Goal: Transaction & Acquisition: Purchase product/service

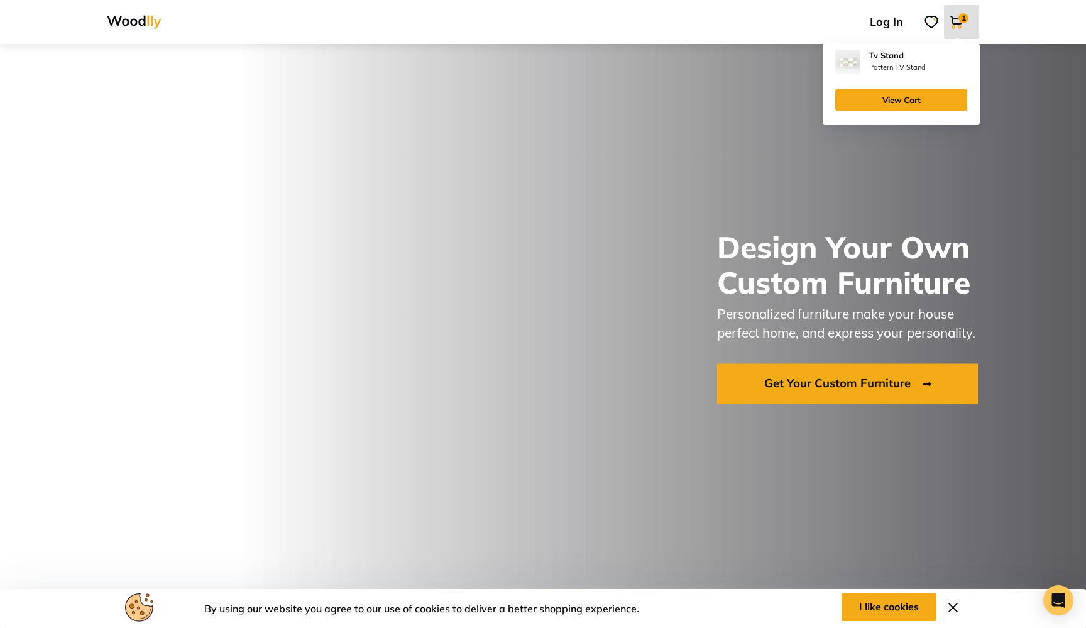
click at [960, 28] on img at bounding box center [956, 21] width 15 height 15
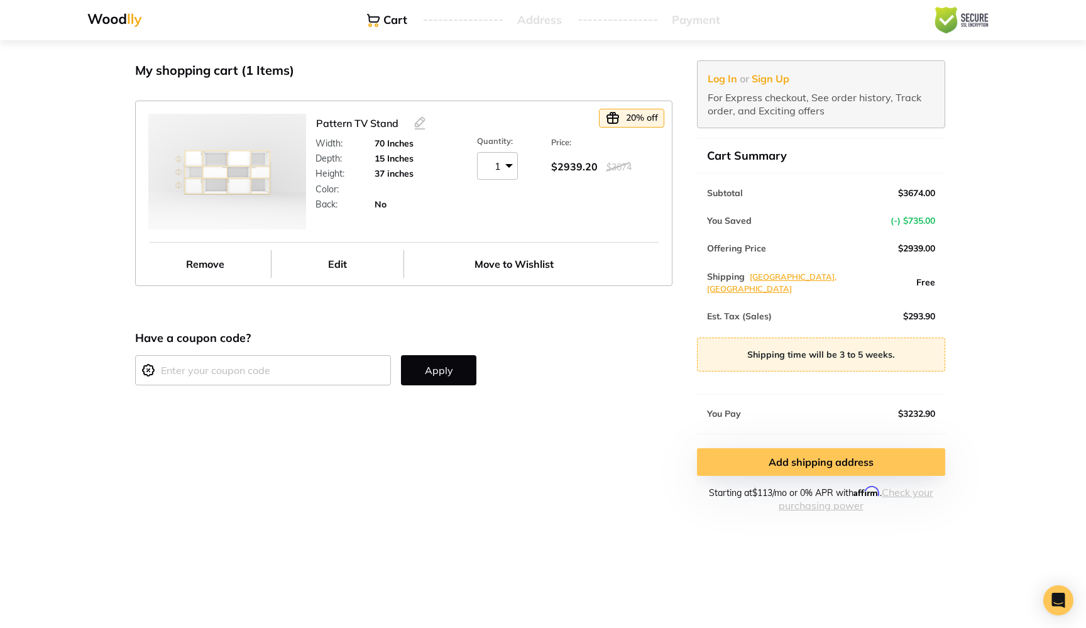
click at [729, 453] on link "Add shipping address" at bounding box center [821, 462] width 248 height 28
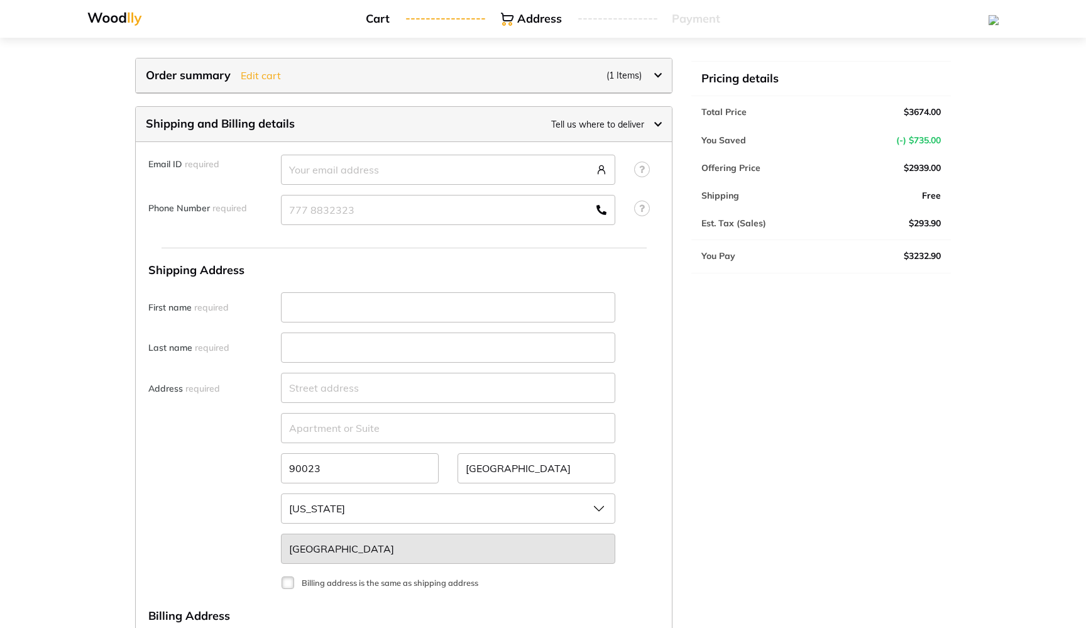
select select "CA"
click at [129, 10] on link at bounding box center [114, 18] width 55 height 21
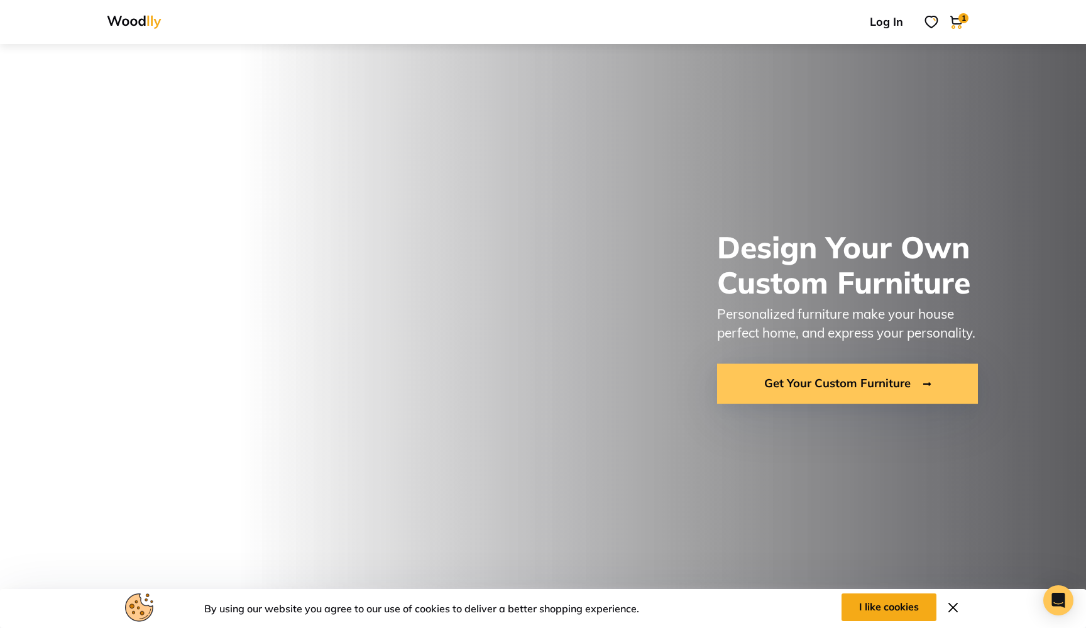
click at [822, 388] on link "Get Your Custom Furniture" at bounding box center [847, 384] width 261 height 40
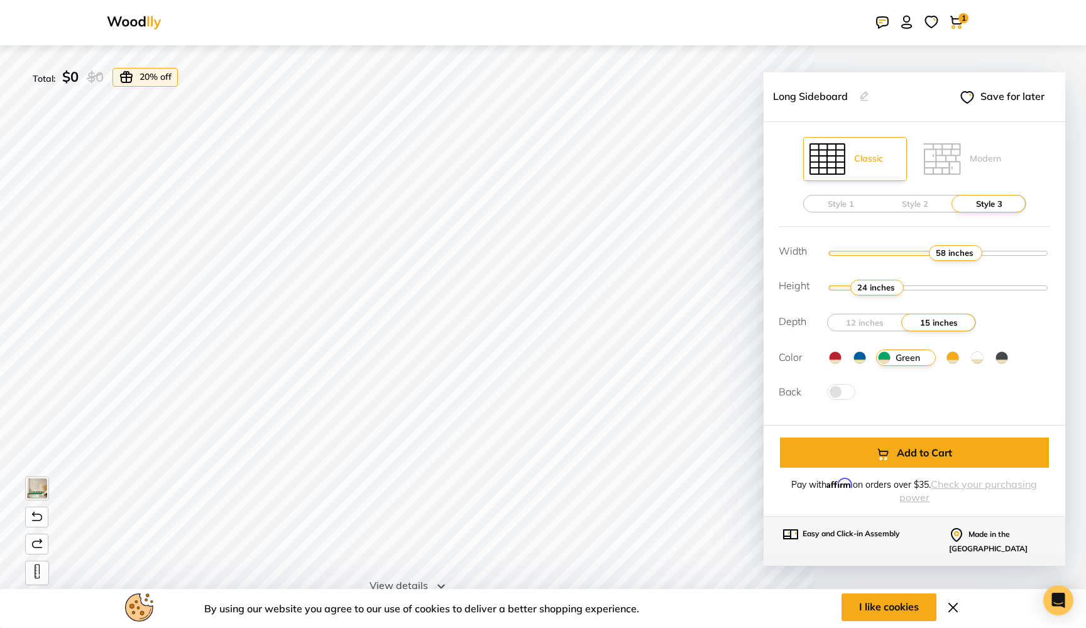
click at [859, 354] on img at bounding box center [860, 357] width 13 height 13
click at [0, 0] on input "Blue" at bounding box center [0, 0] width 0 height 0
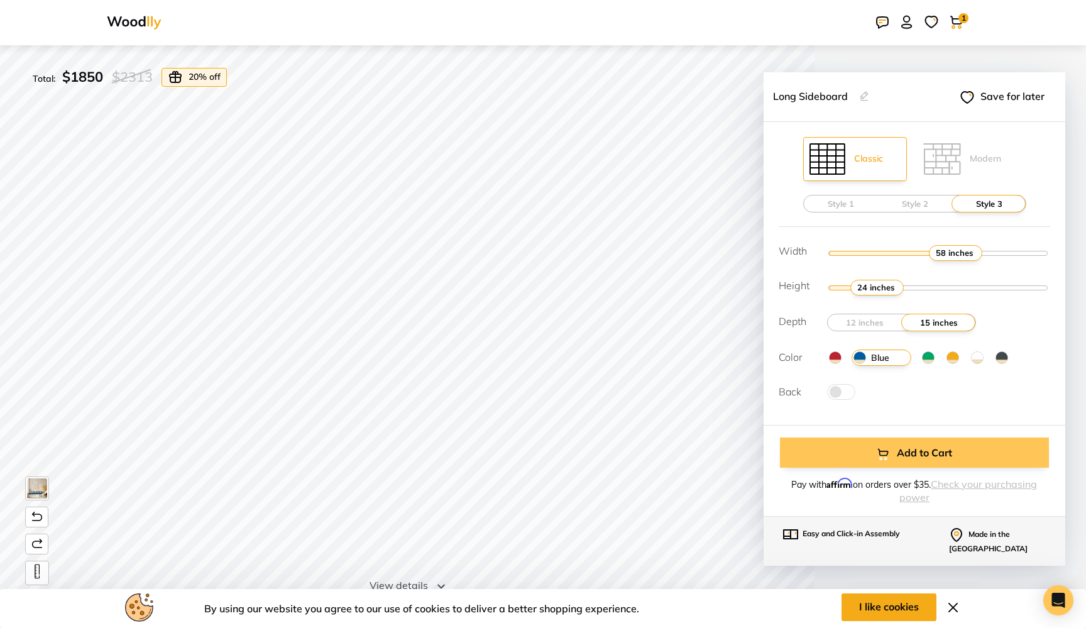
click at [835, 456] on button "Add to Cart" at bounding box center [914, 452] width 269 height 30
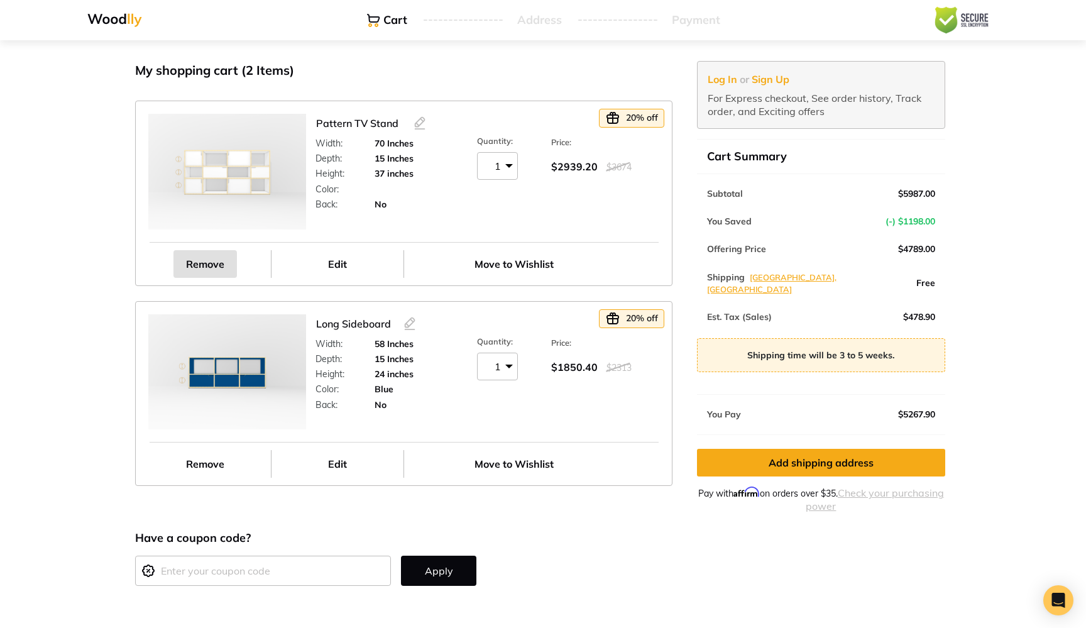
click at [206, 275] on link "Remove" at bounding box center [204, 264] width 63 height 28
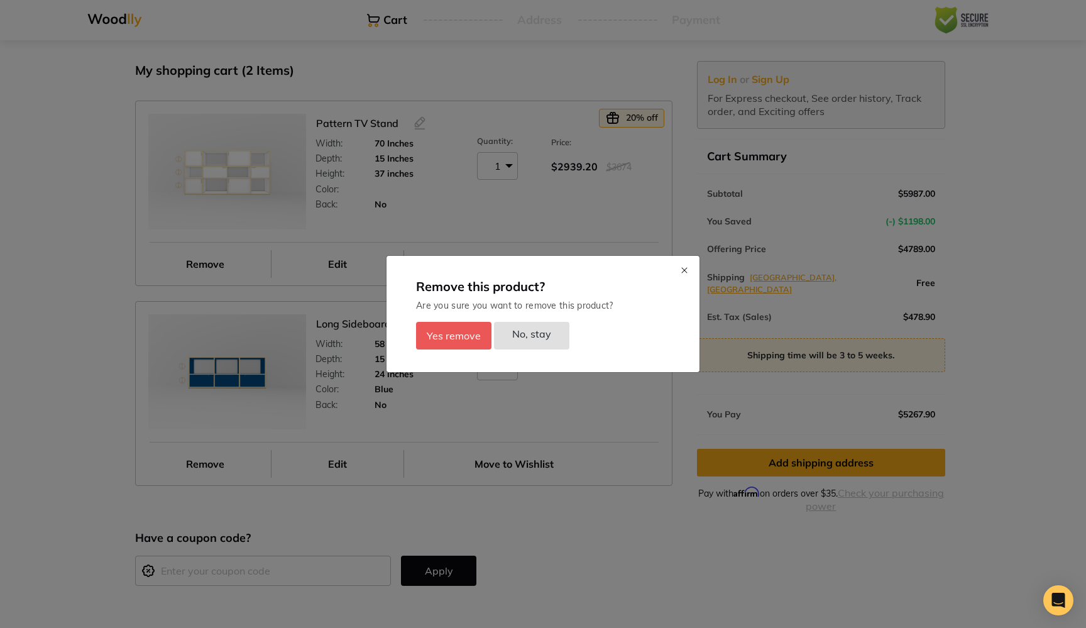
click at [472, 335] on button "Yes remove" at bounding box center [453, 336] width 75 height 28
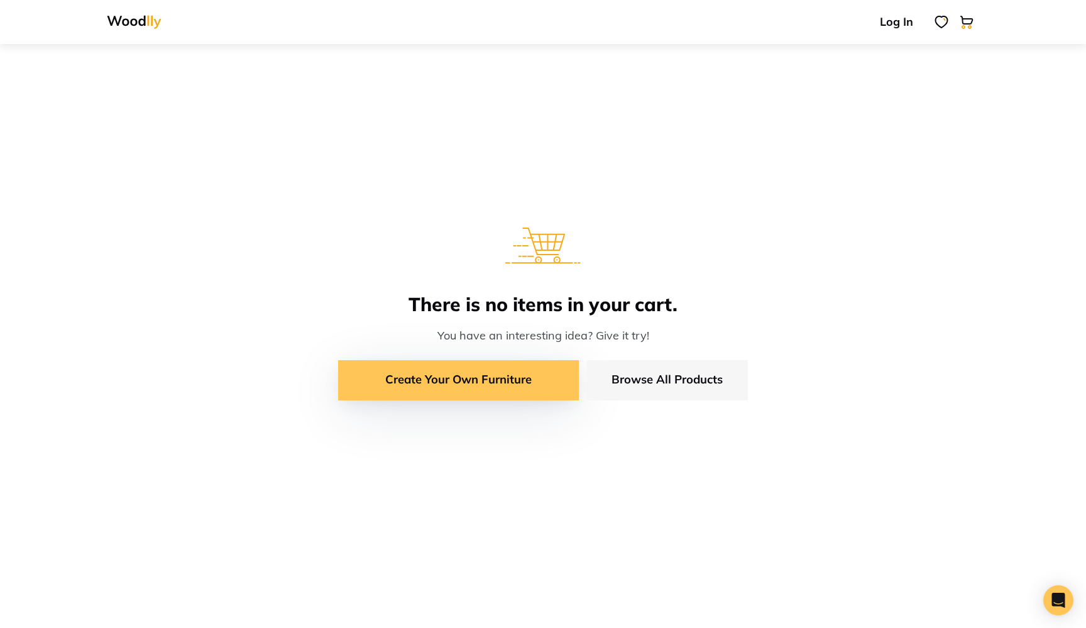
click at [537, 387] on link "Create Your Own Furniture" at bounding box center [458, 380] width 241 height 40
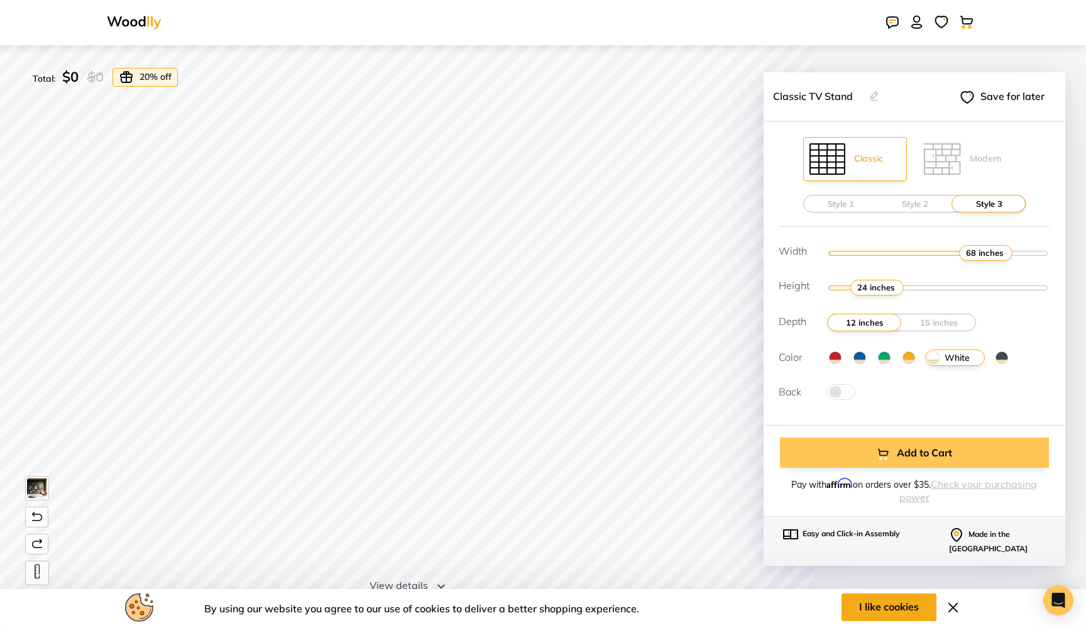
click at [908, 462] on button "Add to Cart" at bounding box center [914, 452] width 269 height 30
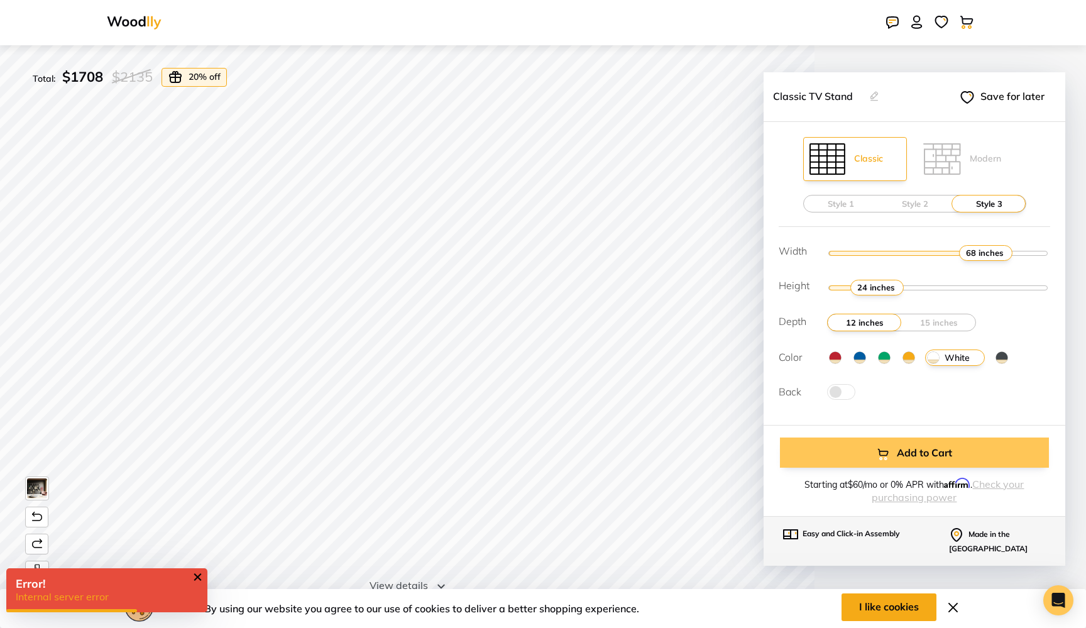
click at [843, 448] on button "Add to Cart" at bounding box center [914, 452] width 269 height 30
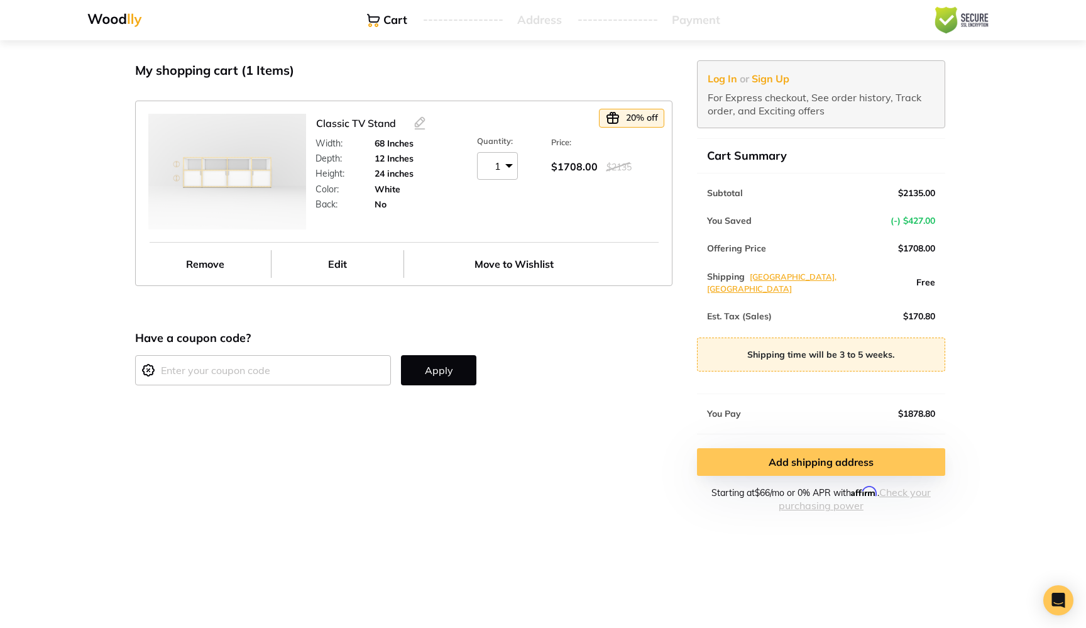
click at [720, 448] on link "Add shipping address" at bounding box center [821, 462] width 248 height 28
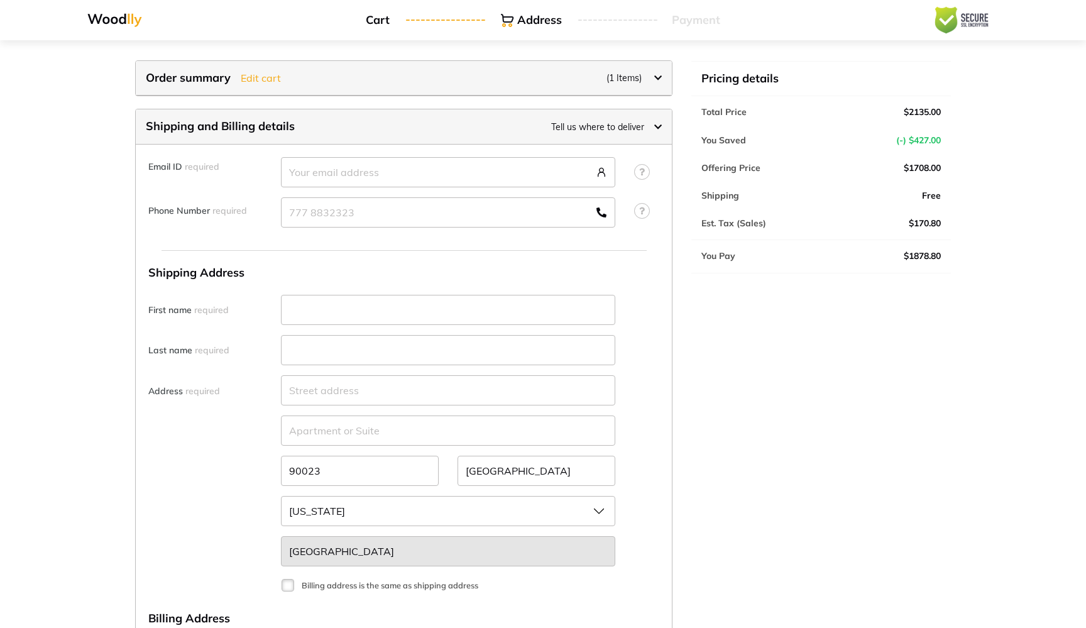
select select "CA"
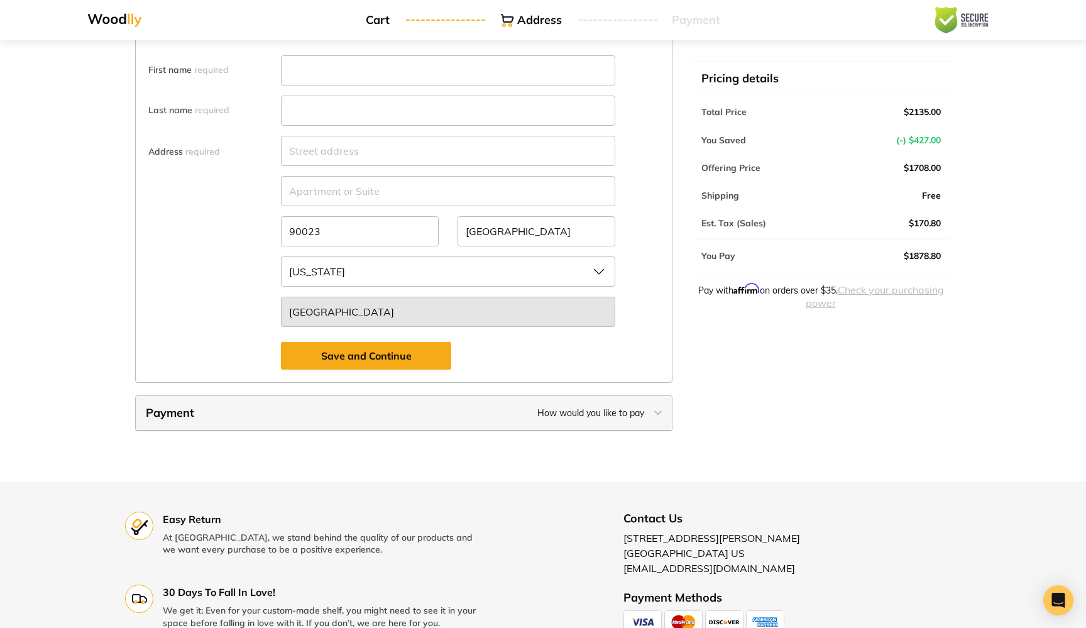
scroll to position [624, 0]
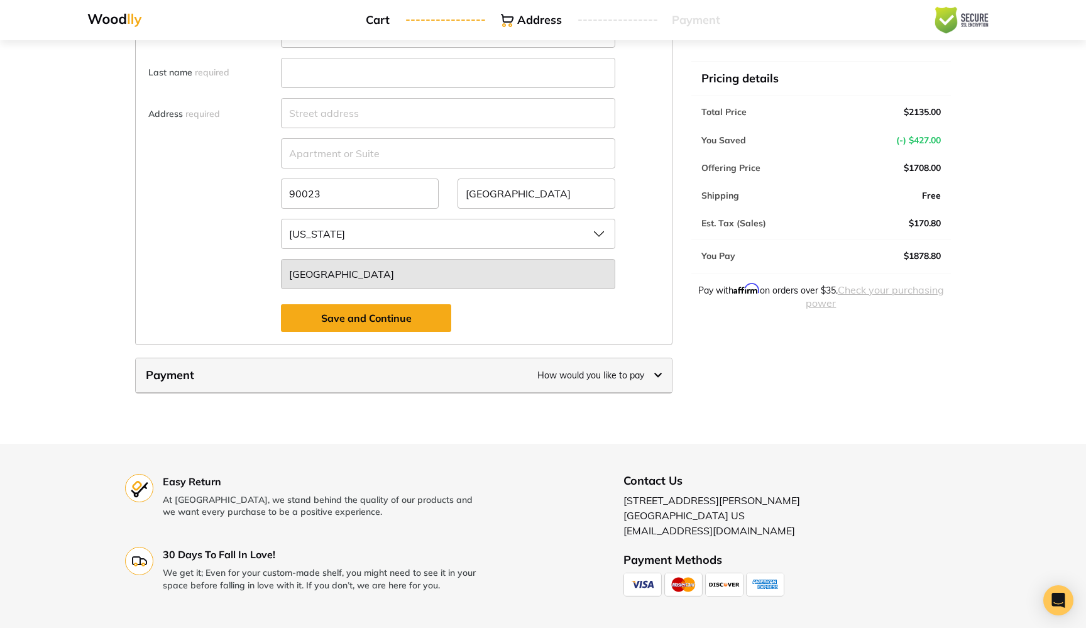
click at [522, 366] on div "Payment How would you like to pay" at bounding box center [404, 375] width 536 height 35
click at [542, 378] on span "How would you like to pay" at bounding box center [590, 375] width 107 height 11
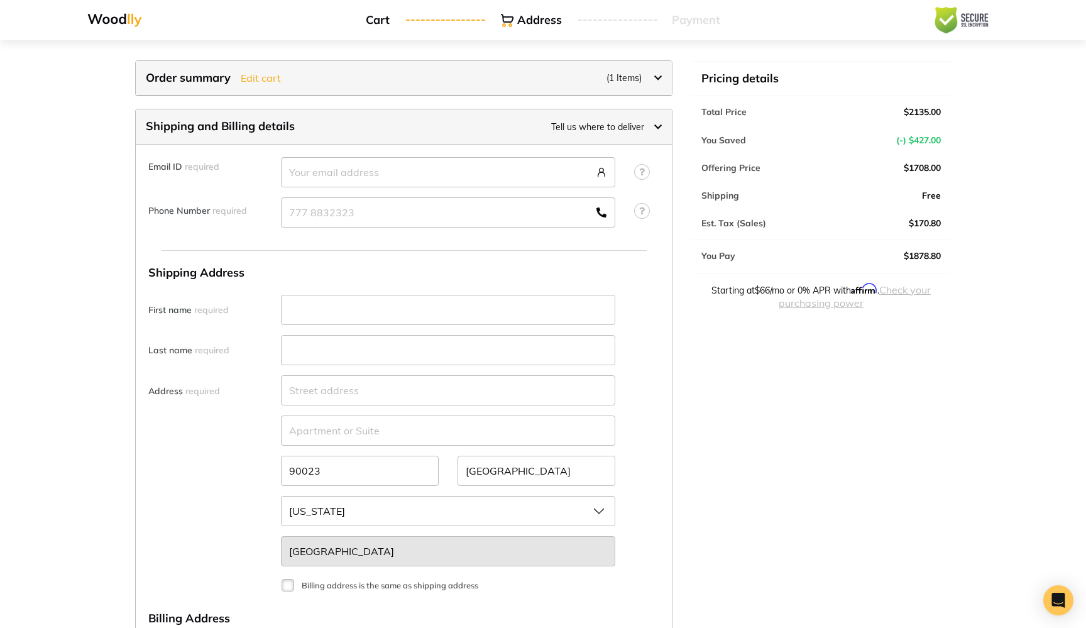
scroll to position [0, 0]
click at [613, 83] on span "(1 Items)" at bounding box center [624, 77] width 35 height 11
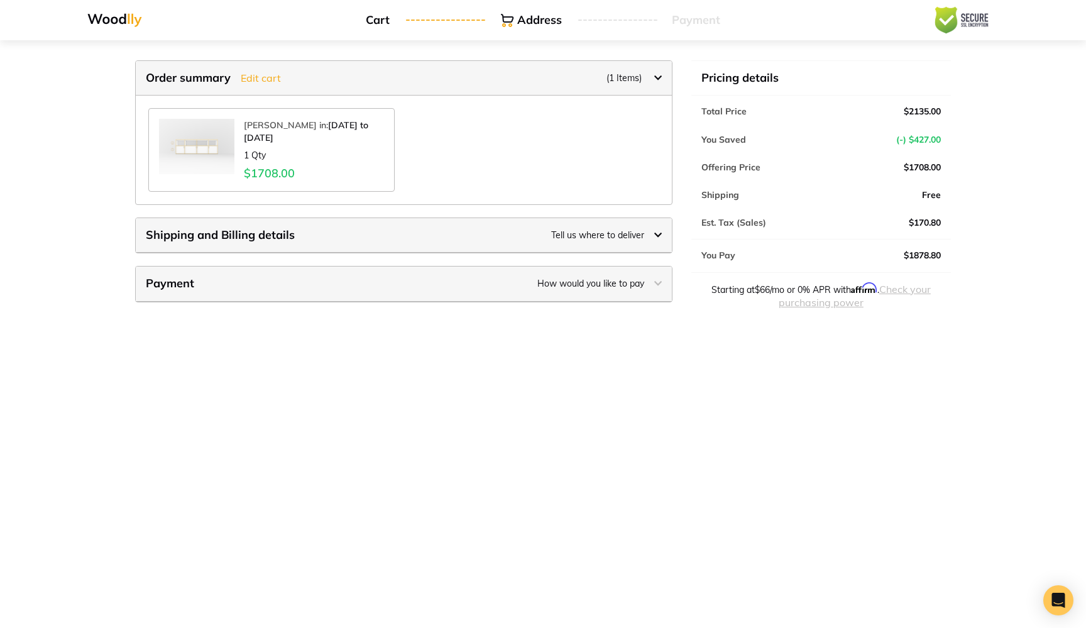
click at [542, 233] on div "Shipping and Billing details Tell us where to deliver" at bounding box center [404, 235] width 536 height 35
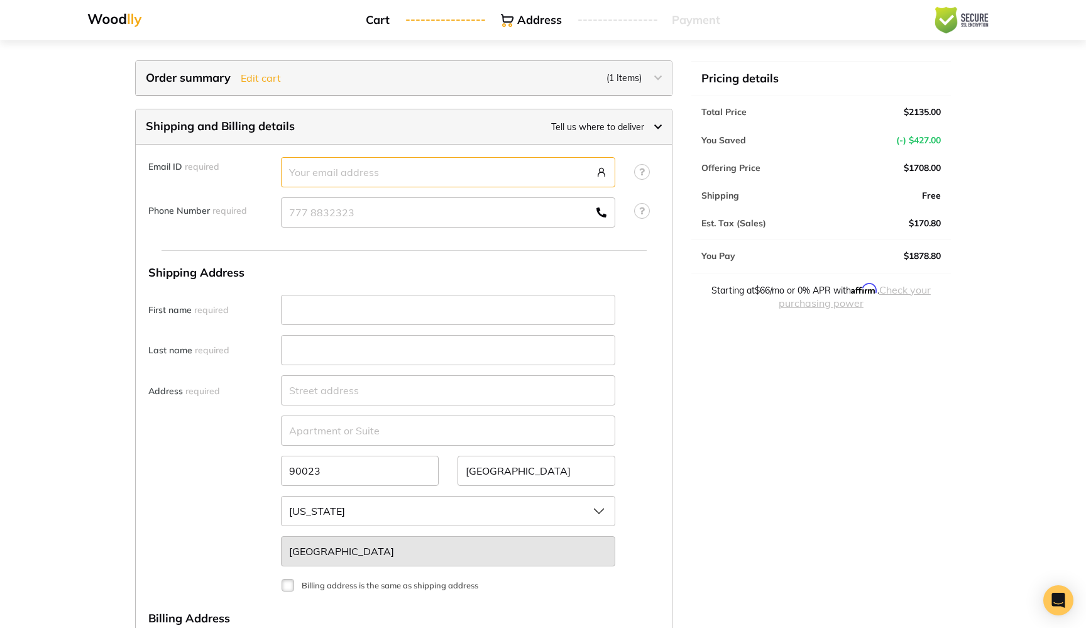
click at [447, 177] on input "text" at bounding box center [448, 172] width 334 height 30
click at [598, 210] on icon at bounding box center [601, 212] width 10 height 10
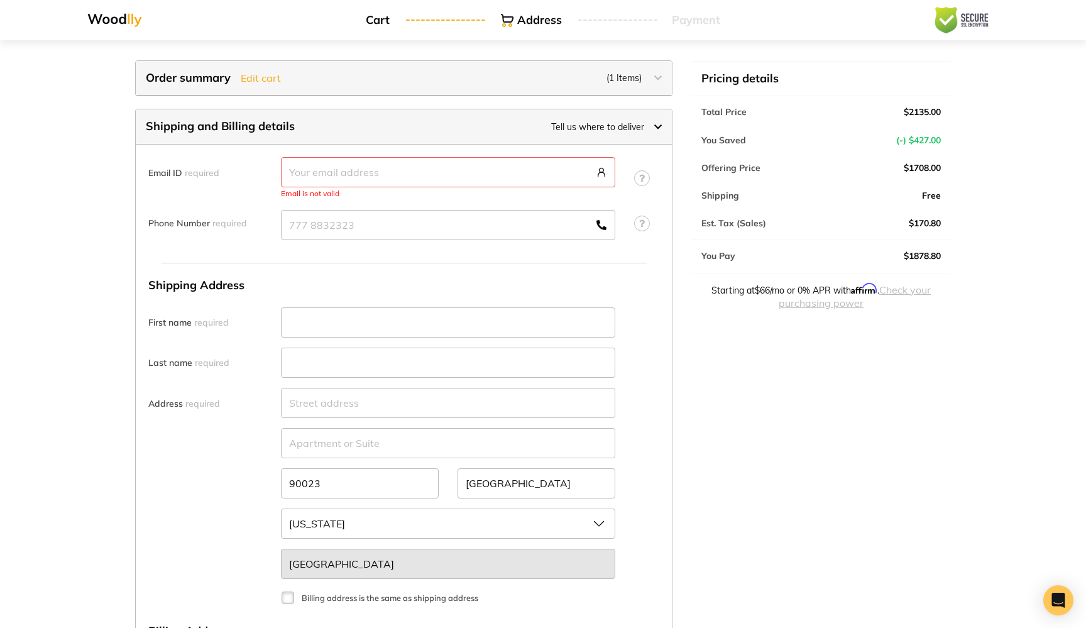
click at [100, 21] on img at bounding box center [114, 20] width 55 height 14
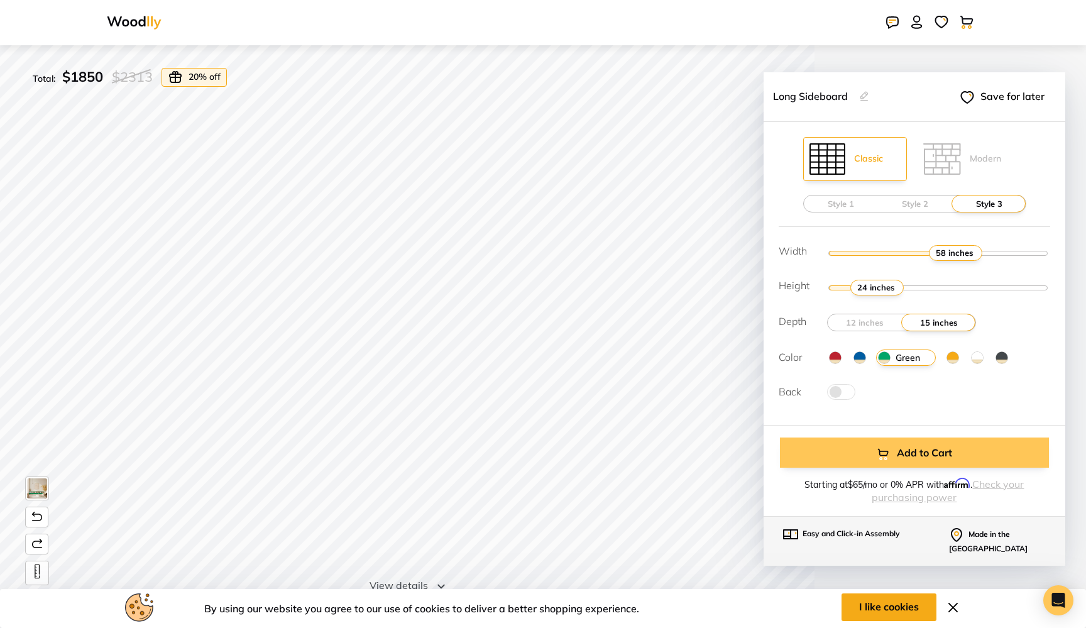
click at [837, 451] on button "Add to Cart" at bounding box center [914, 452] width 269 height 30
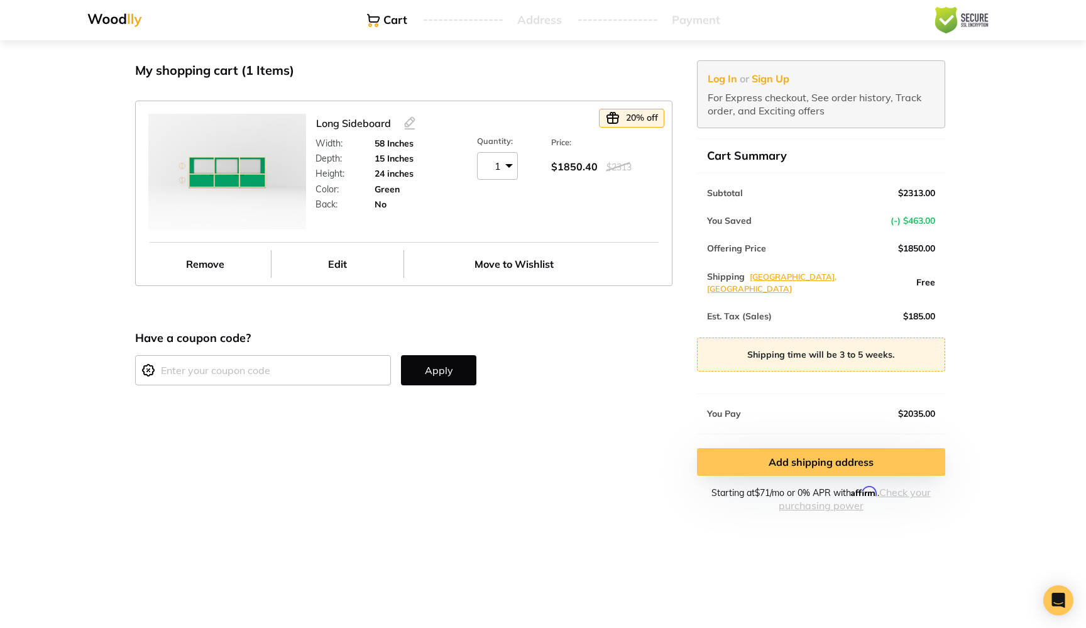
click at [764, 459] on link "Add shipping address" at bounding box center [821, 462] width 248 height 28
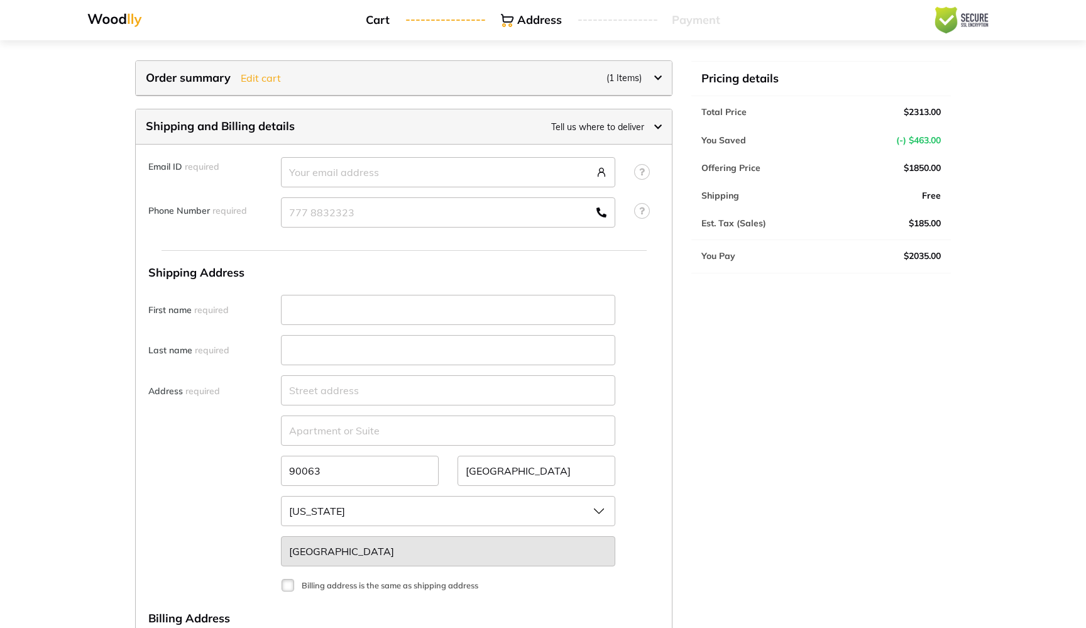
select select "CA"
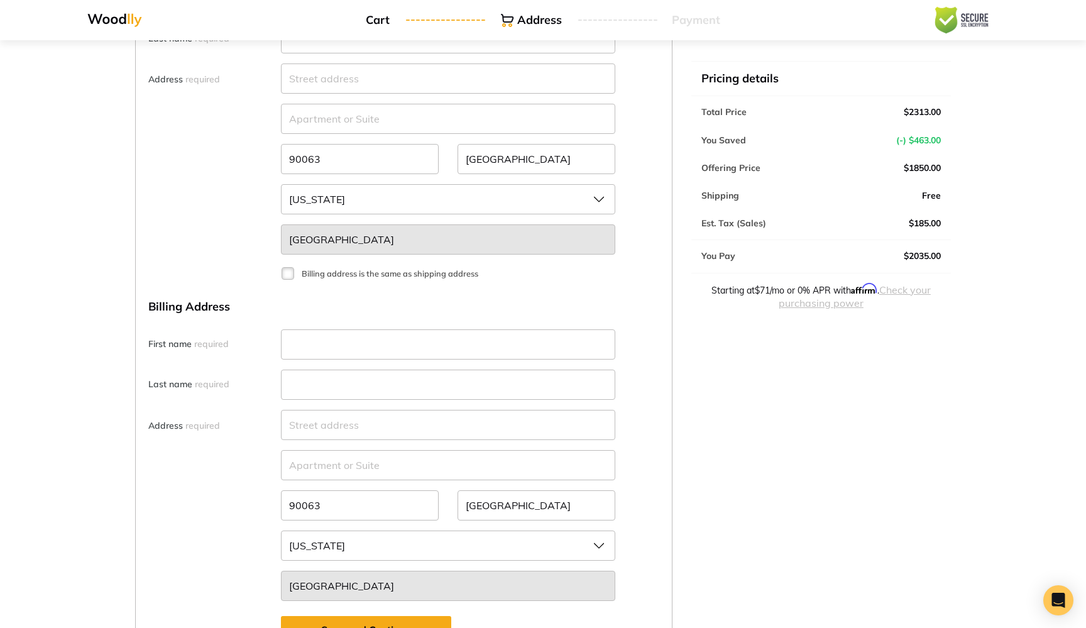
scroll to position [436, 0]
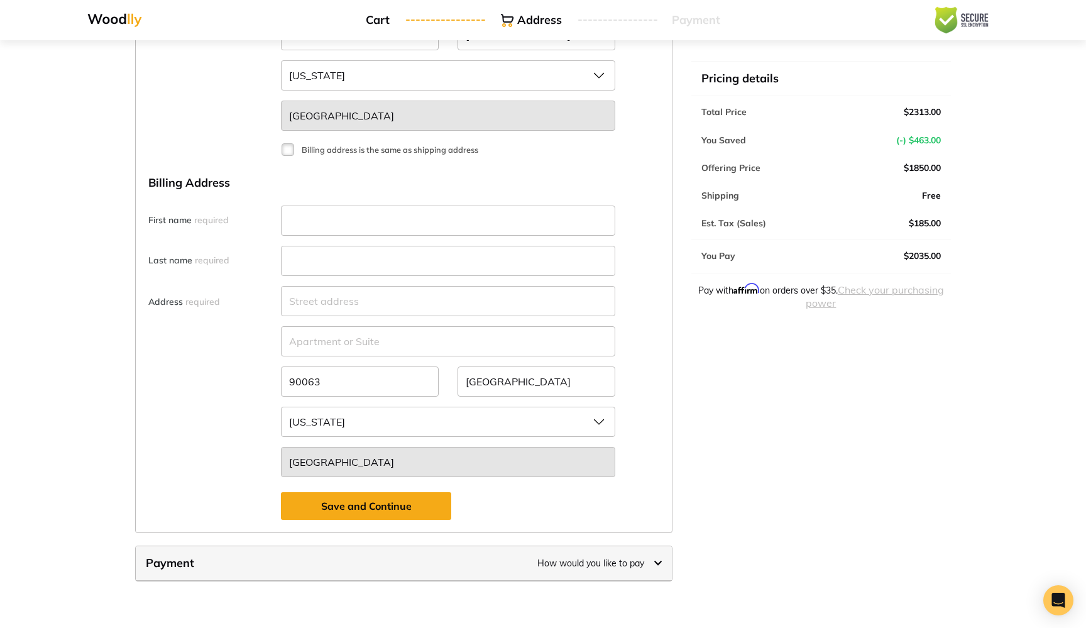
click at [483, 549] on div "Payment How would you like to pay" at bounding box center [404, 563] width 536 height 35
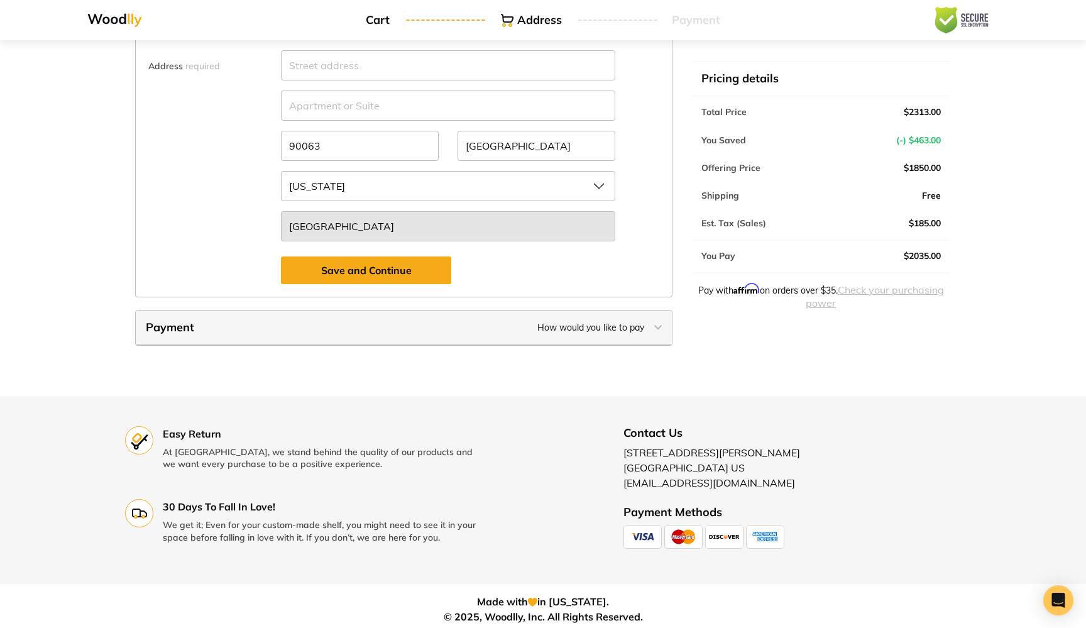
scroll to position [676, 0]
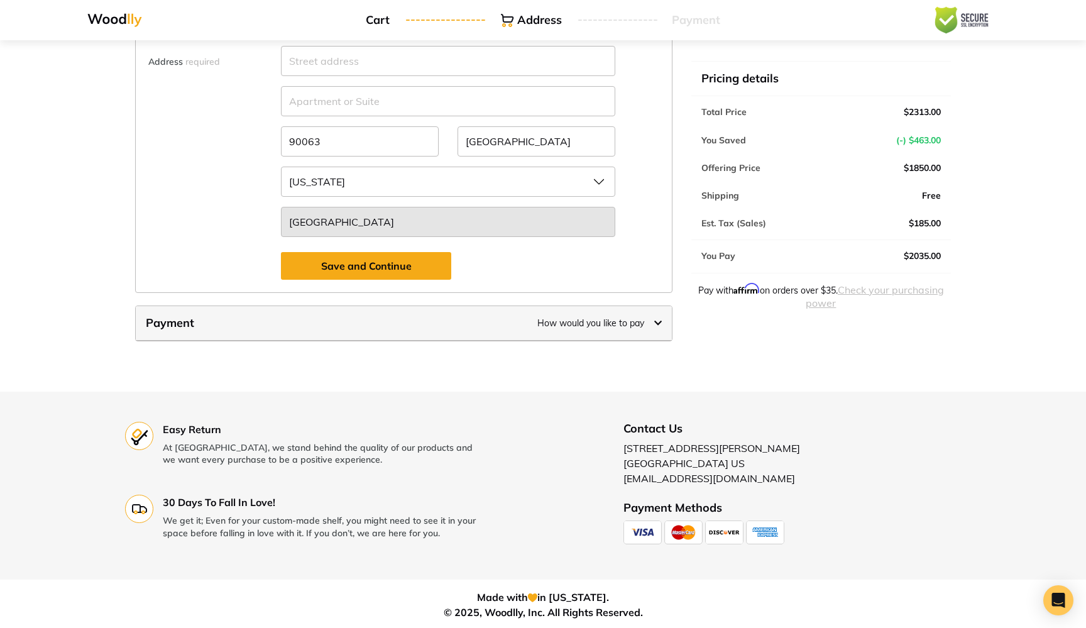
click at [612, 324] on span "How would you like to pay" at bounding box center [590, 322] width 107 height 11
click at [610, 324] on span "How would you like to pay" at bounding box center [590, 322] width 107 height 11
click at [629, 324] on span "How would you like to pay" at bounding box center [590, 322] width 107 height 11
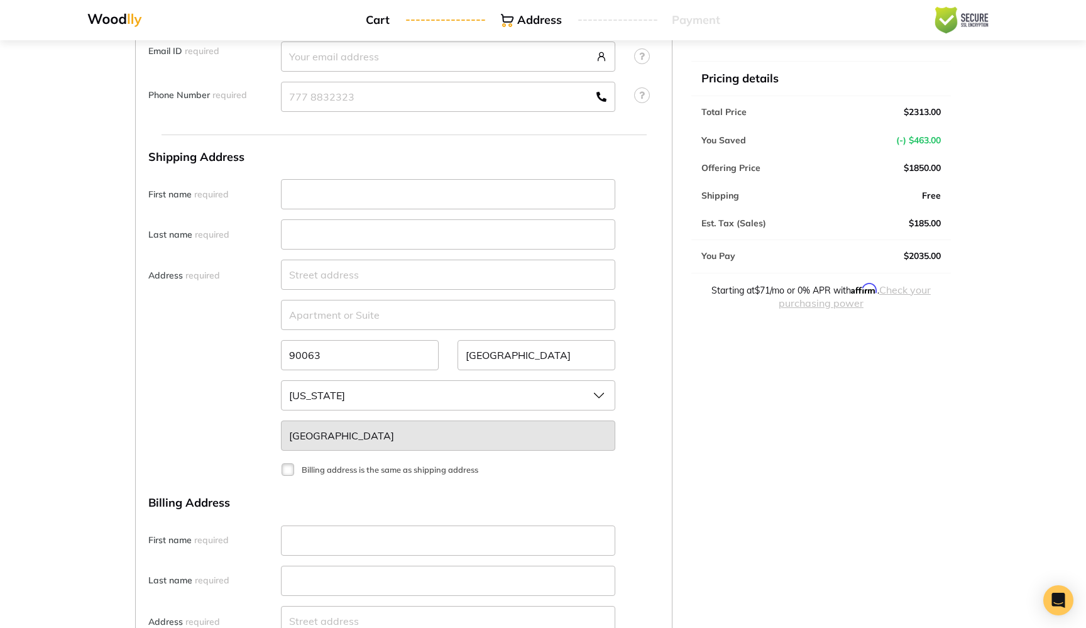
scroll to position [0, 0]
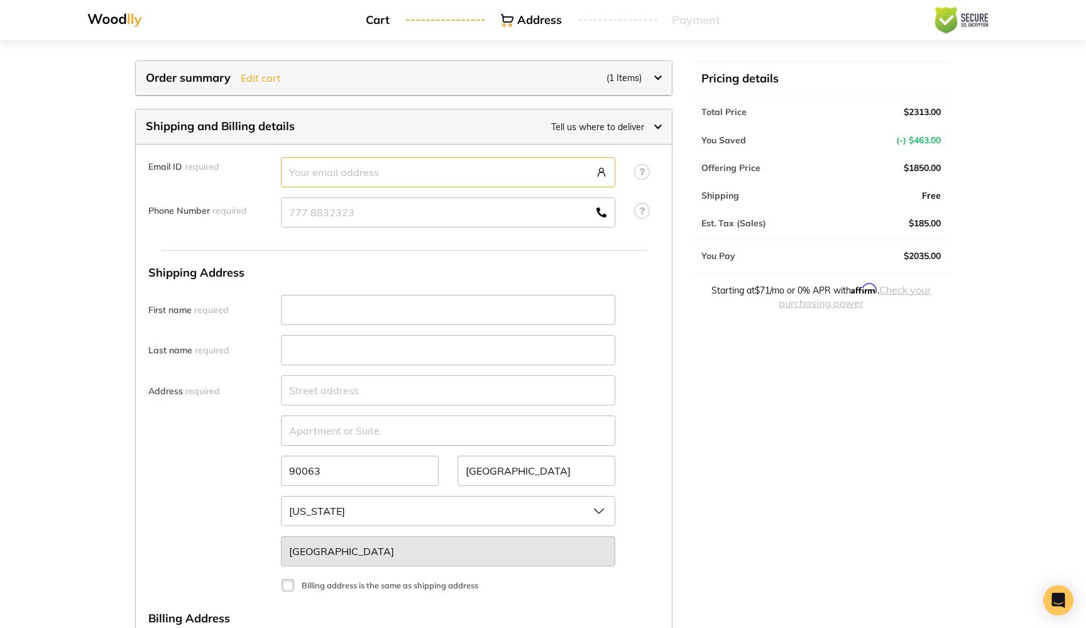
click at [349, 167] on input "text" at bounding box center [448, 172] width 334 height 30
click at [345, 204] on input "text" at bounding box center [448, 212] width 334 height 30
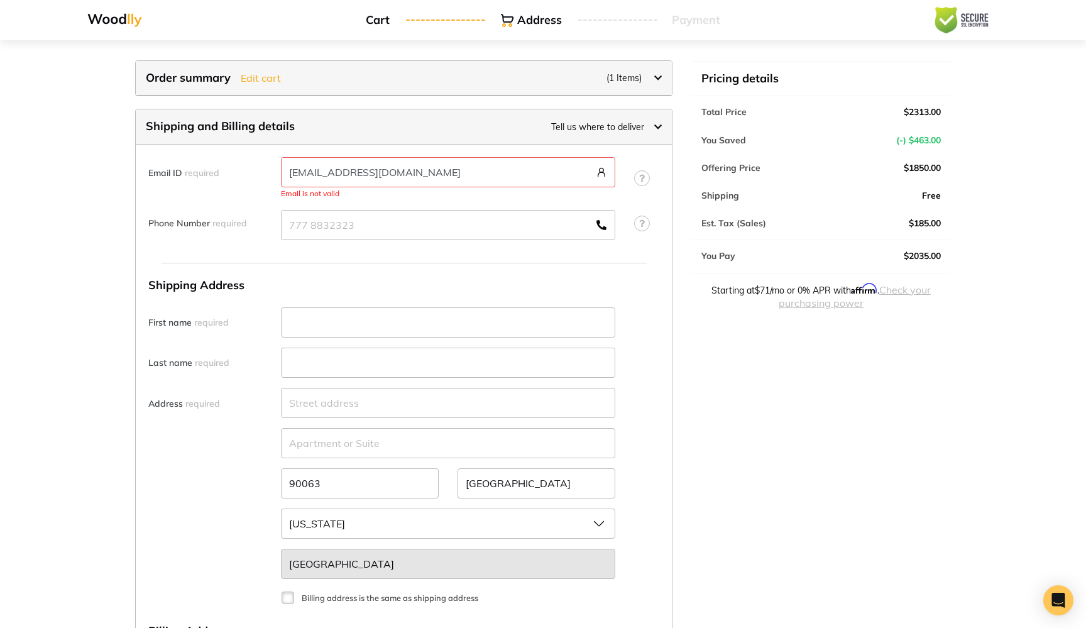
click at [311, 176] on input "dcdiv@gmail.com" at bounding box center [448, 172] width 334 height 30
click at [310, 214] on input "text" at bounding box center [448, 225] width 334 height 30
click at [319, 173] on input "dcdidwdv@gmail.com" at bounding box center [448, 172] width 334 height 30
type input "benmohebbii@gmail.com"
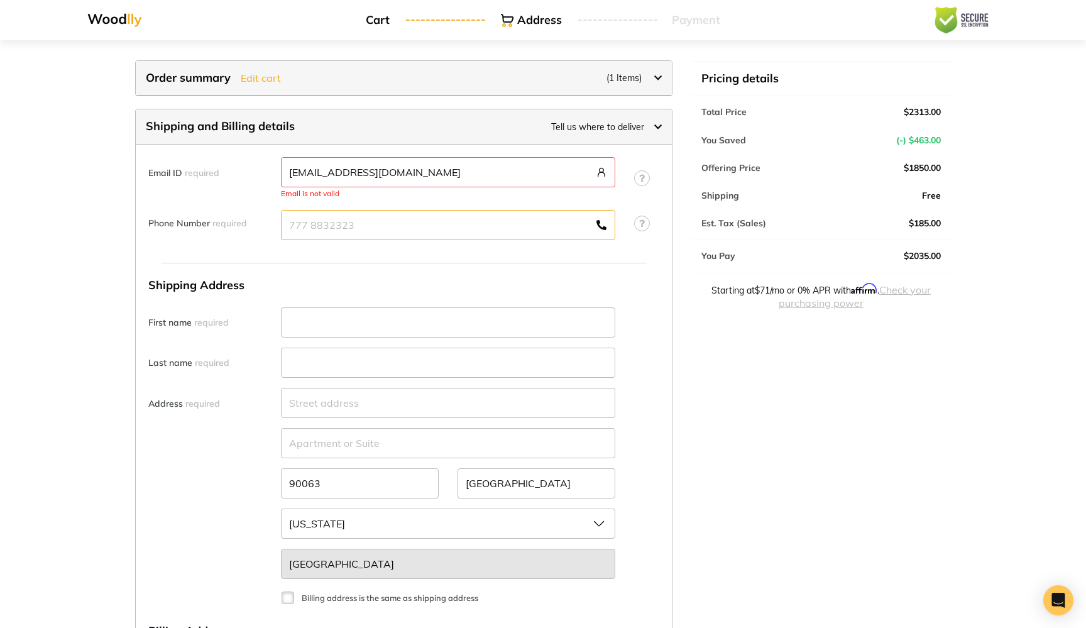
click at [366, 224] on input "text" at bounding box center [448, 225] width 334 height 30
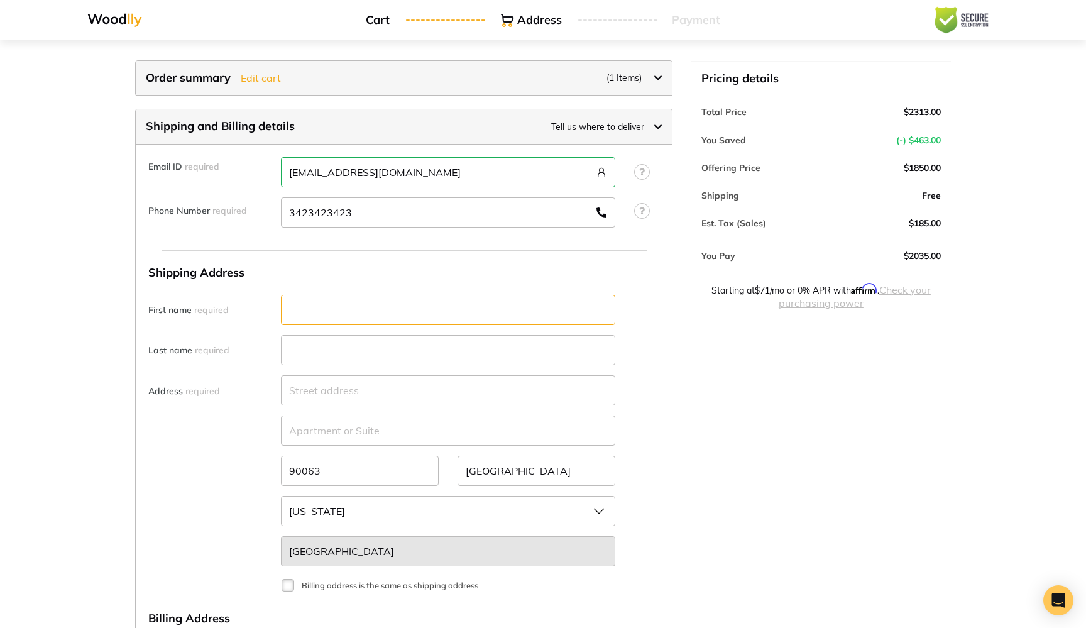
type input "(342) 342 - 3423"
click at [336, 309] on input "text" at bounding box center [448, 310] width 334 height 30
type input "332f. f we"
click at [332, 353] on input "text" at bounding box center [448, 350] width 334 height 30
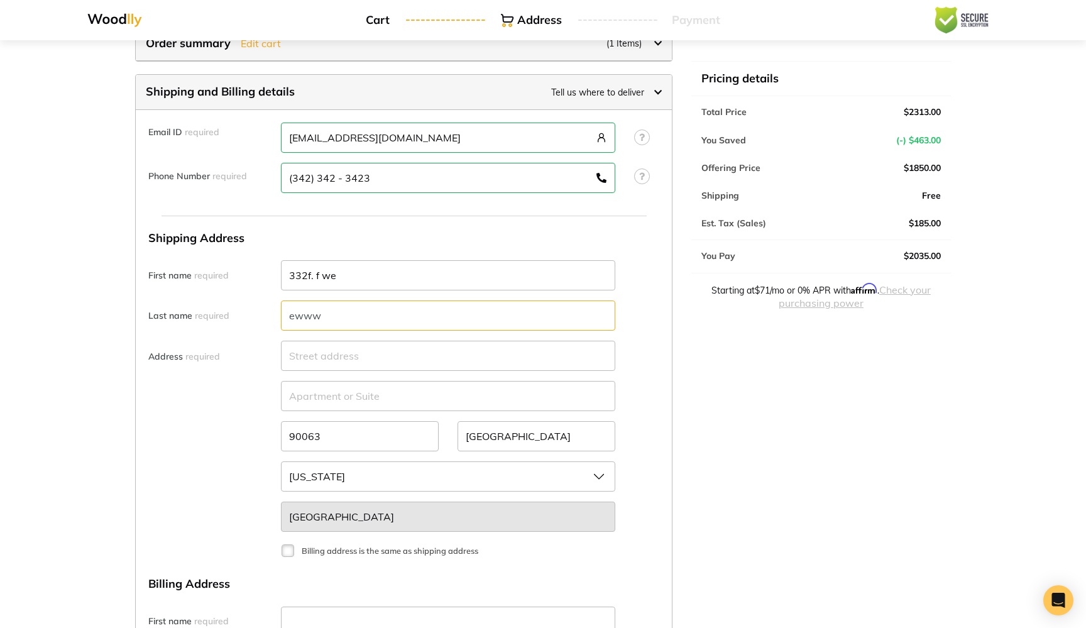
scroll to position [52, 0]
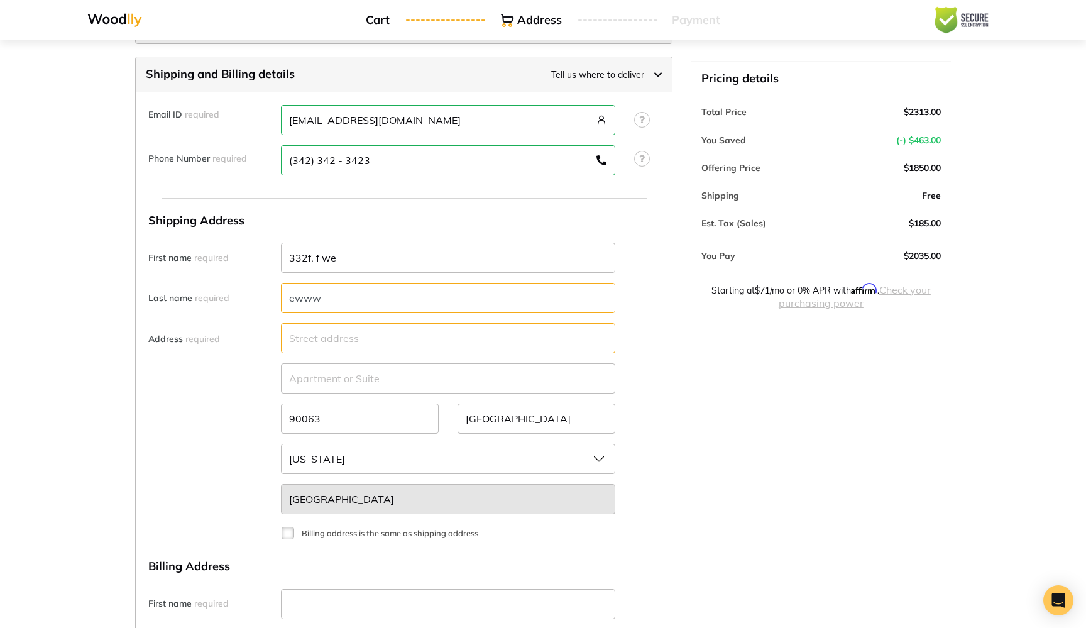
type input "ewww"
click at [336, 352] on input "text" at bounding box center [448, 338] width 334 height 30
type input "3"
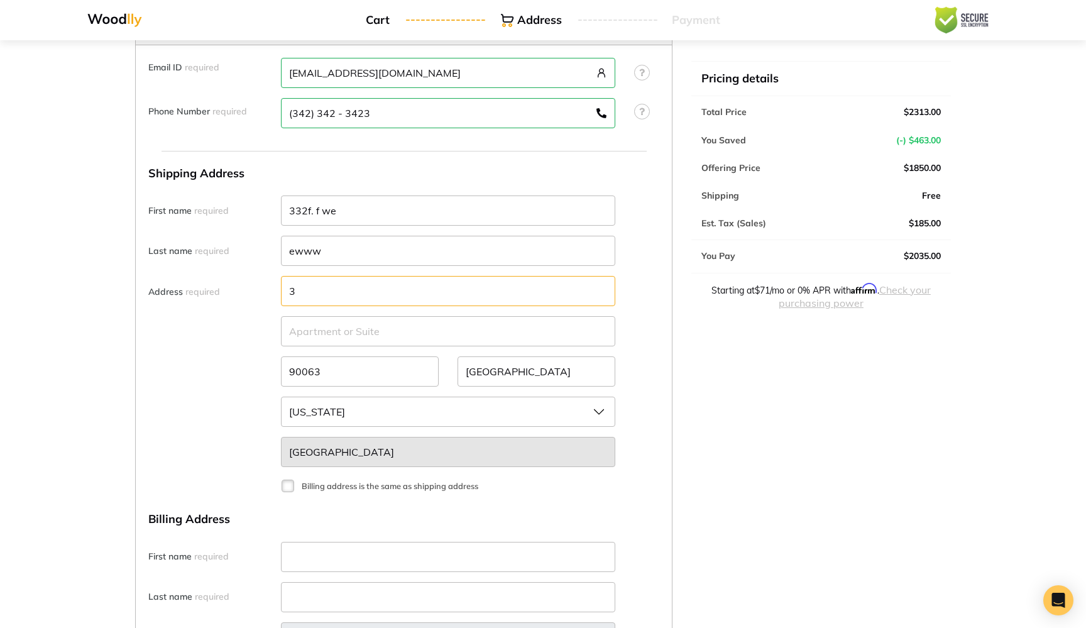
scroll to position [118, 0]
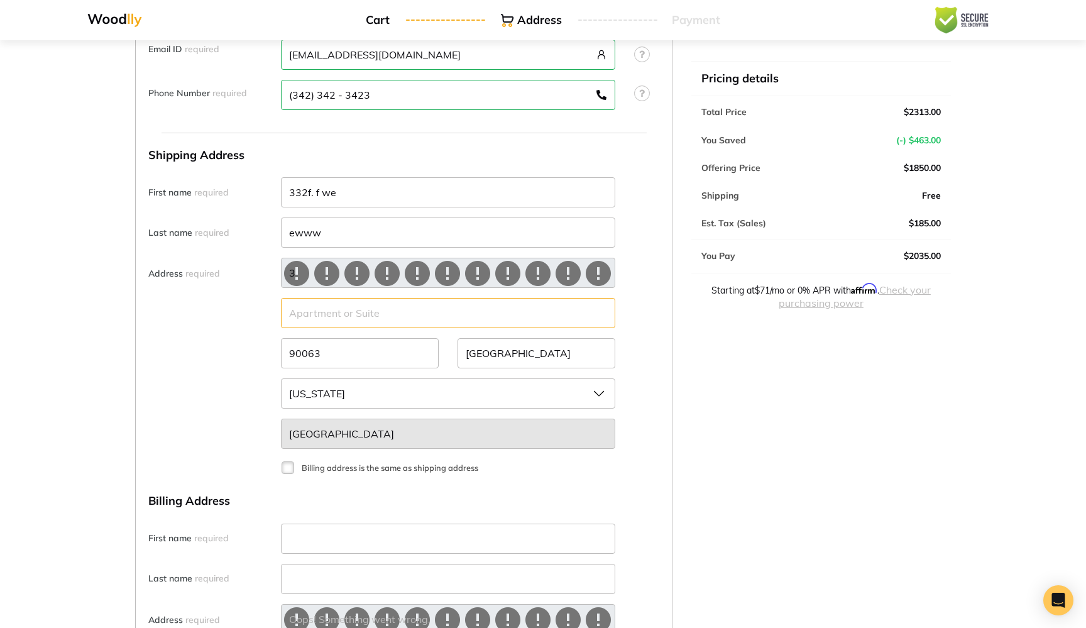
click at [310, 324] on input "text" at bounding box center [448, 313] width 334 height 30
click at [318, 241] on input "ewww" at bounding box center [448, 232] width 334 height 30
click at [296, 312] on input "text" at bounding box center [448, 313] width 334 height 30
type input "d"
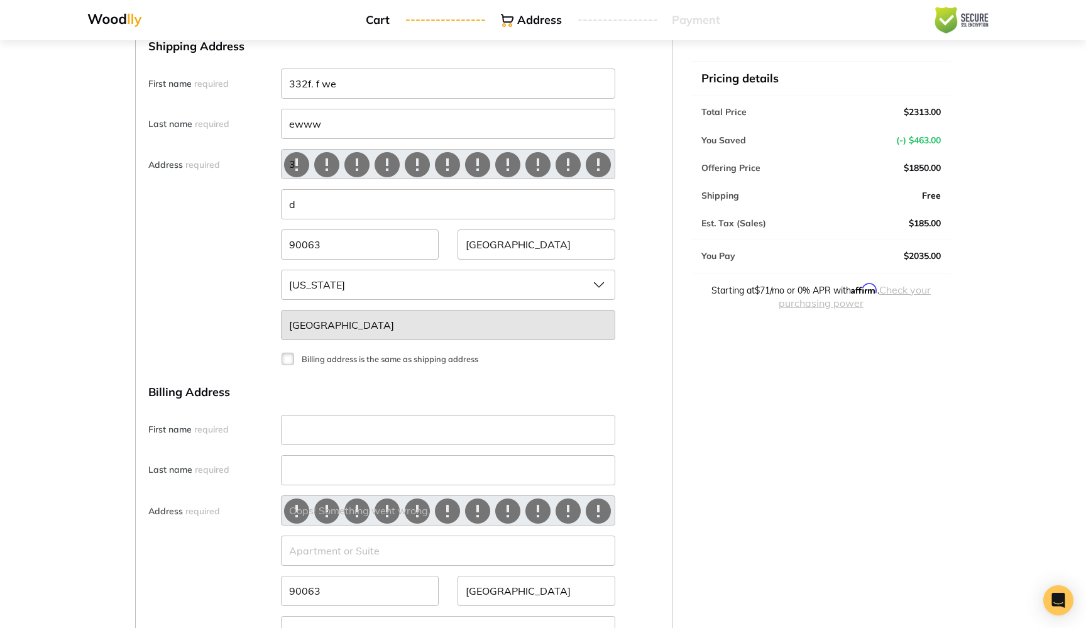
click at [297, 358] on label "Billing address is the same as shipping address" at bounding box center [388, 357] width 182 height 15
click at [290, 358] on input "Billing address is the same as shipping address" at bounding box center [291, 354] width 8 height 8
checkbox input "true"
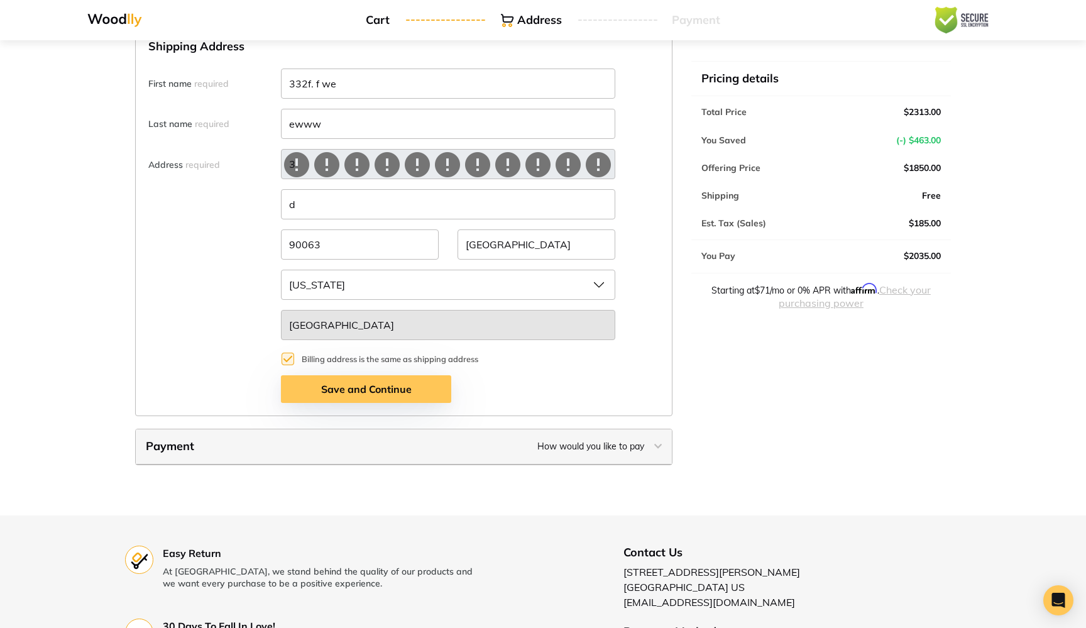
click at [290, 390] on button "Save and Continue" at bounding box center [366, 389] width 170 height 28
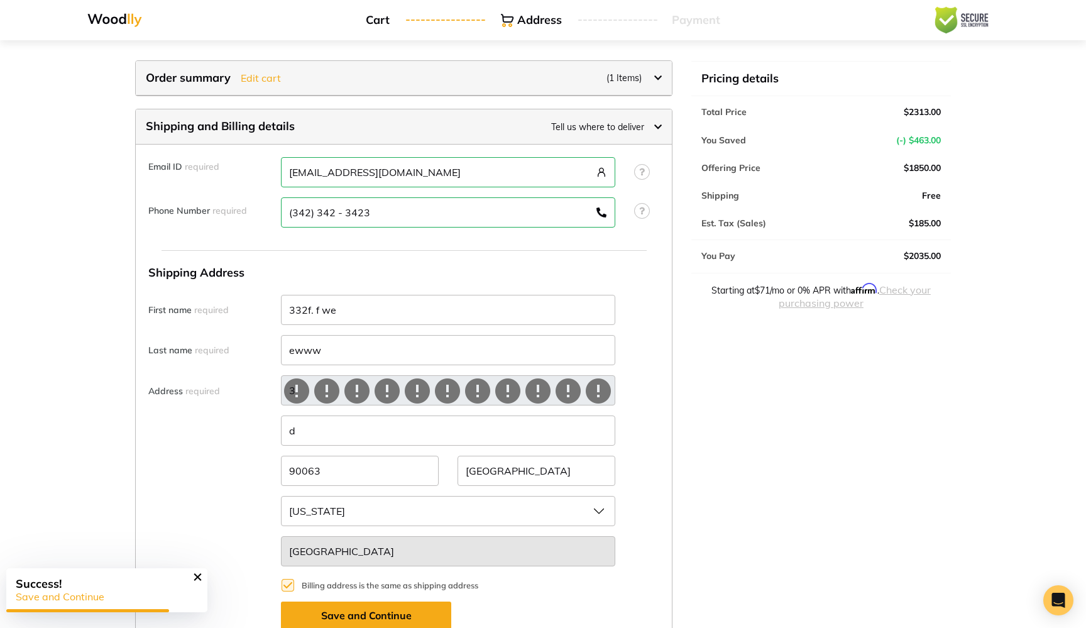
scroll to position [0, 0]
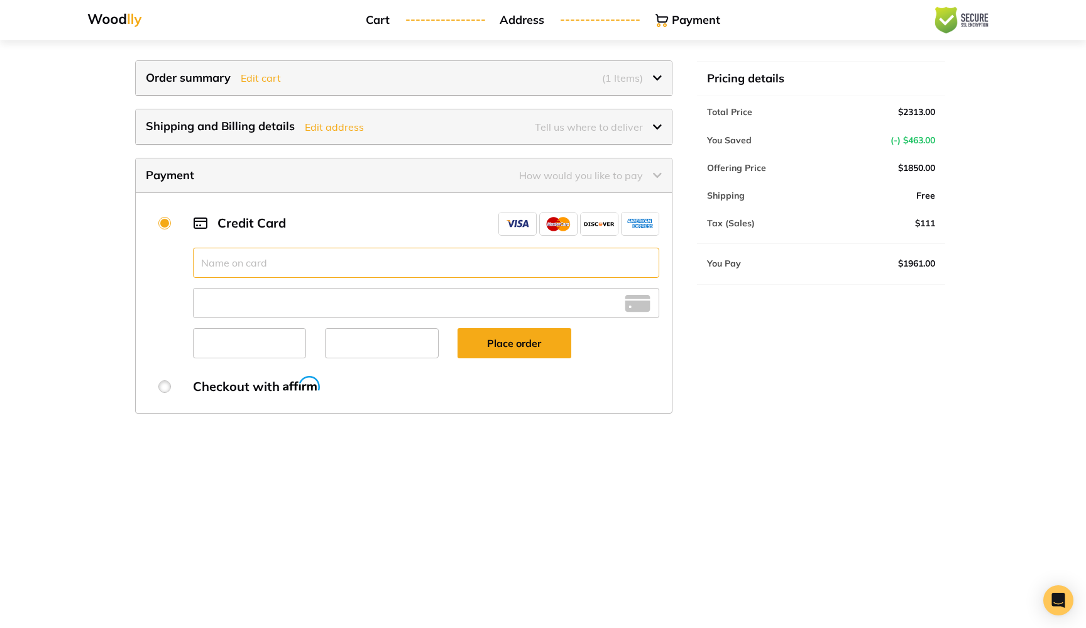
click at [311, 261] on input "text" at bounding box center [426, 263] width 467 height 30
click at [243, 319] on div at bounding box center [427, 308] width 486 height 40
click at [334, 358] on div at bounding box center [382, 343] width 114 height 30
click at [294, 260] on input "text" at bounding box center [426, 263] width 467 height 30
type input "[DEMOGRAPHIC_DATA]"
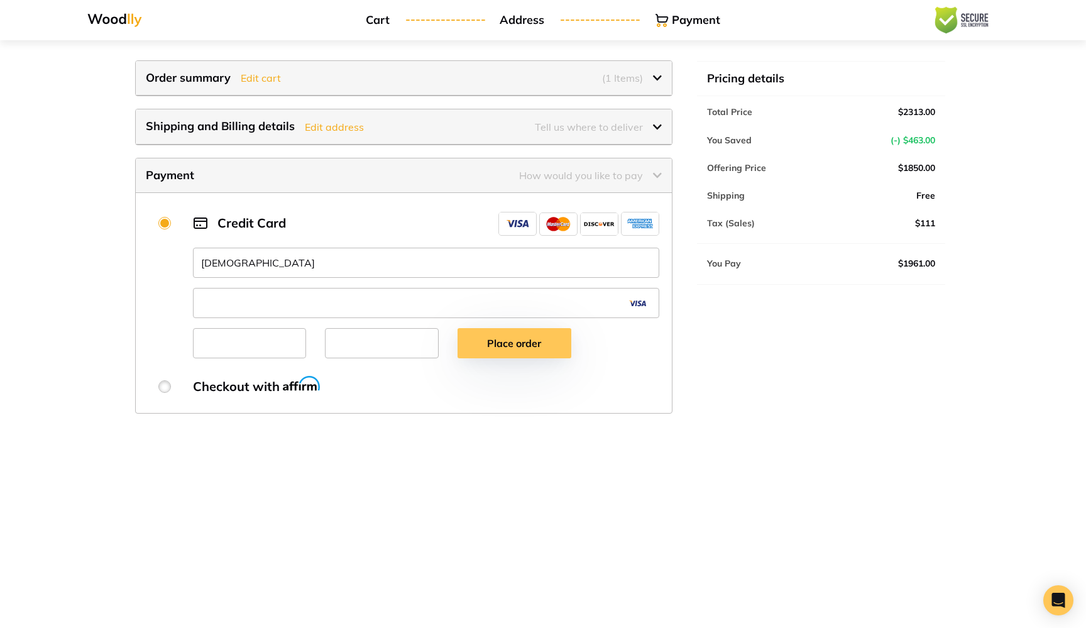
click at [498, 344] on button "Place order" at bounding box center [515, 343] width 114 height 30
